Goal: Task Accomplishment & Management: Complete application form

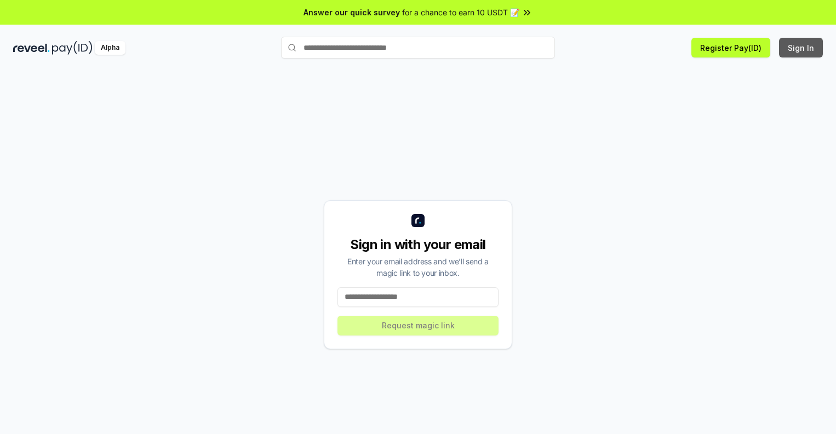
click at [801, 48] on button "Sign In" at bounding box center [801, 48] width 44 height 20
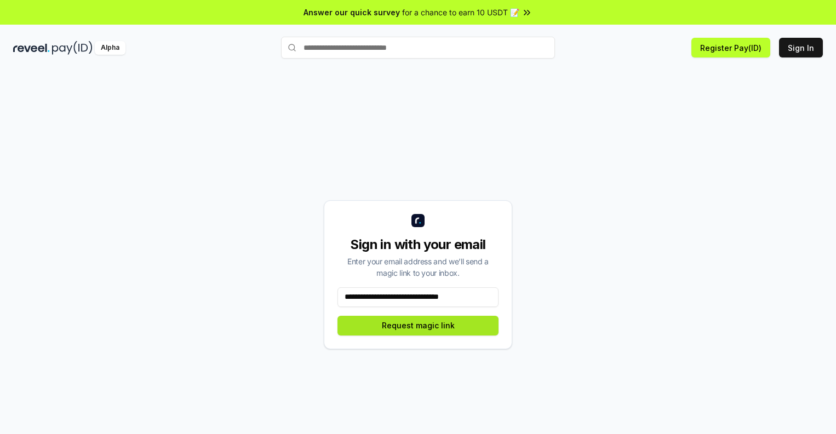
type input "**********"
click at [418, 325] on button "Request magic link" at bounding box center [417, 326] width 161 height 20
